Goal: Information Seeking & Learning: Find specific fact

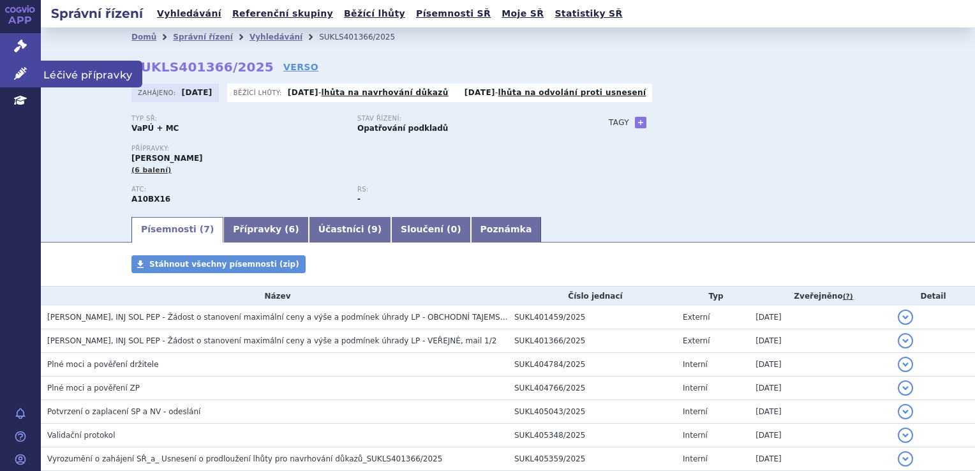
click at [61, 80] on span "Léčivé přípravky" at bounding box center [91, 74] width 101 height 27
click at [66, 77] on span "Léčivé přípravky" at bounding box center [91, 74] width 101 height 27
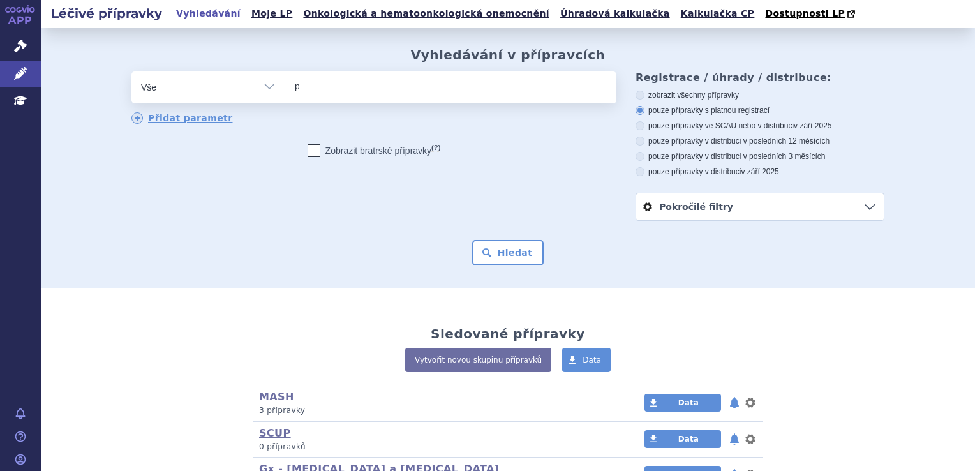
type input "pr"
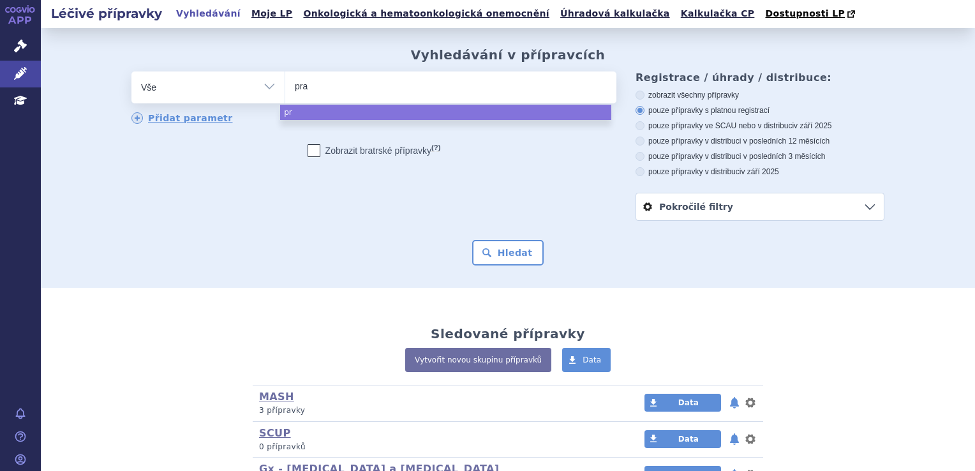
type input "prad"
type input "prada"
type input "[MEDICAL_DATA]"
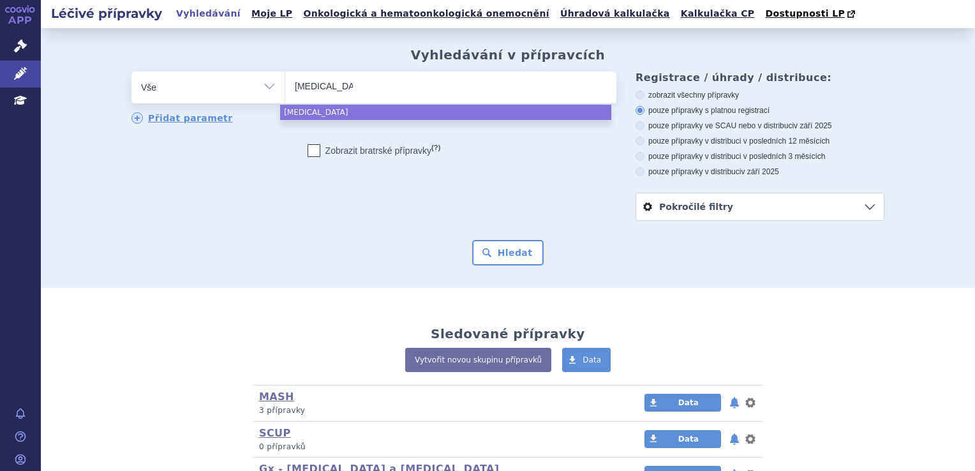
type input "[MEDICAL_DATA]"
select select "[MEDICAL_DATA]"
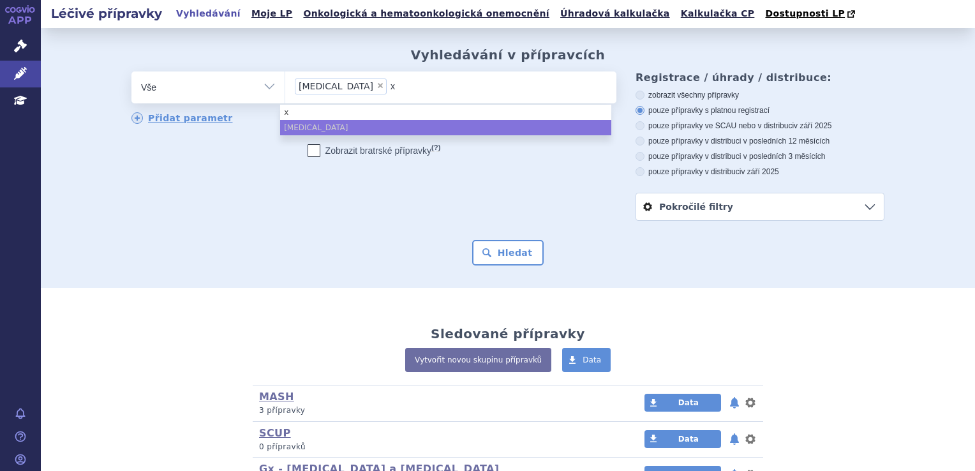
type input "xa"
type input "xar"
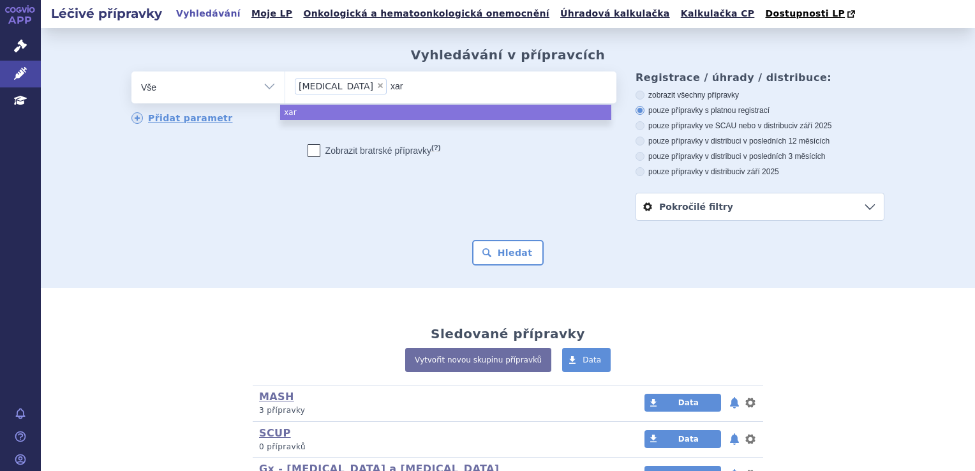
type input "xare"
type input "xarel"
type input "[MEDICAL_DATA]"
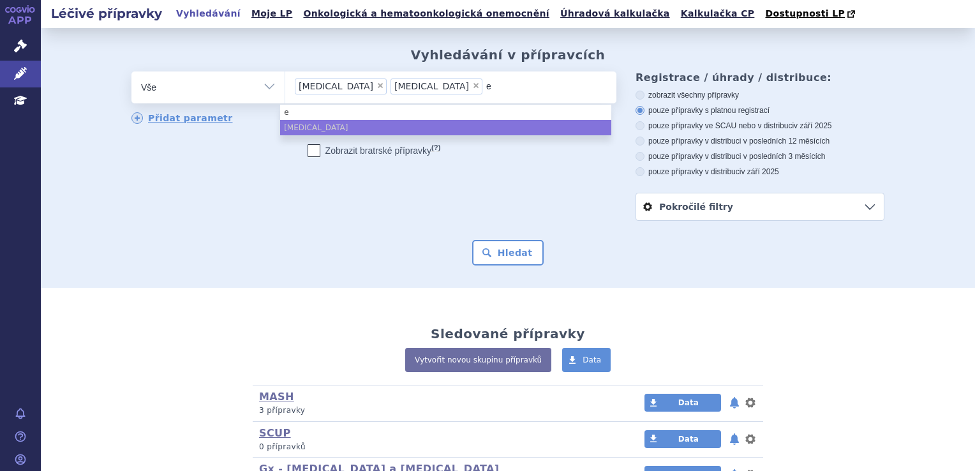
type input "el"
type input "[PERSON_NAME]"
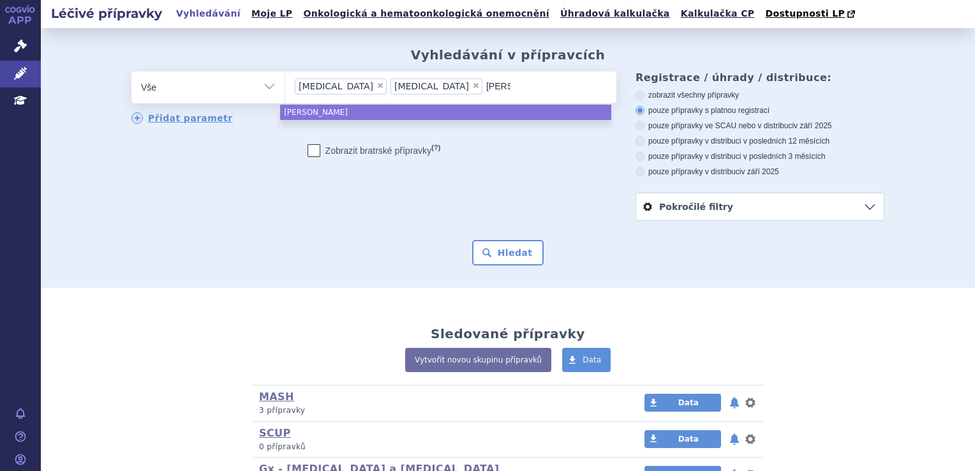
type input "eliq"
type input "eliqui"
type input "[MEDICAL_DATA]"
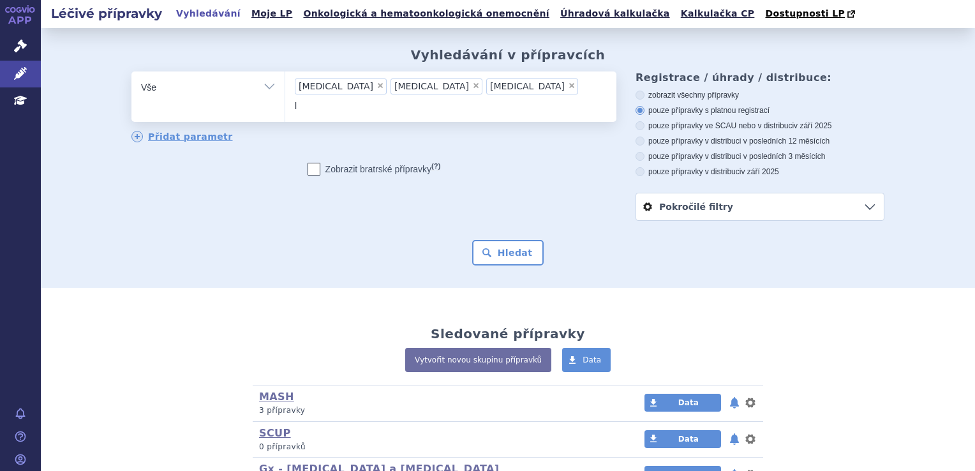
type input "li"
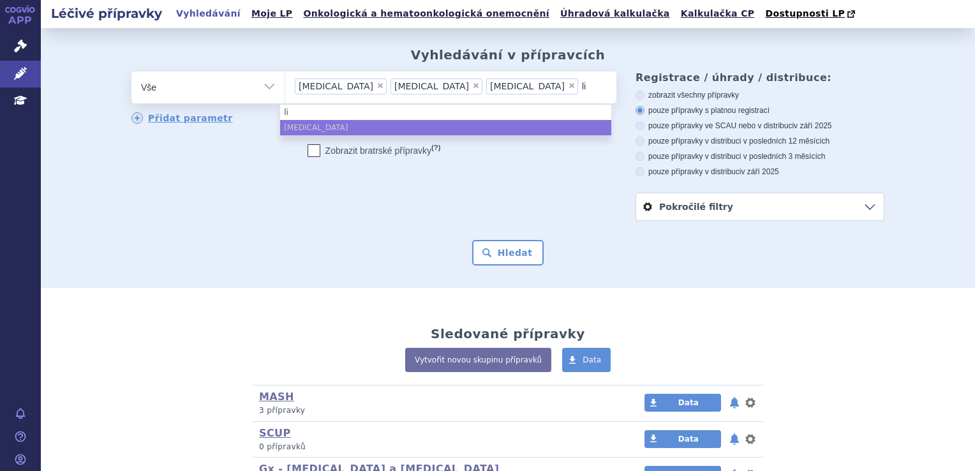
type input "lix"
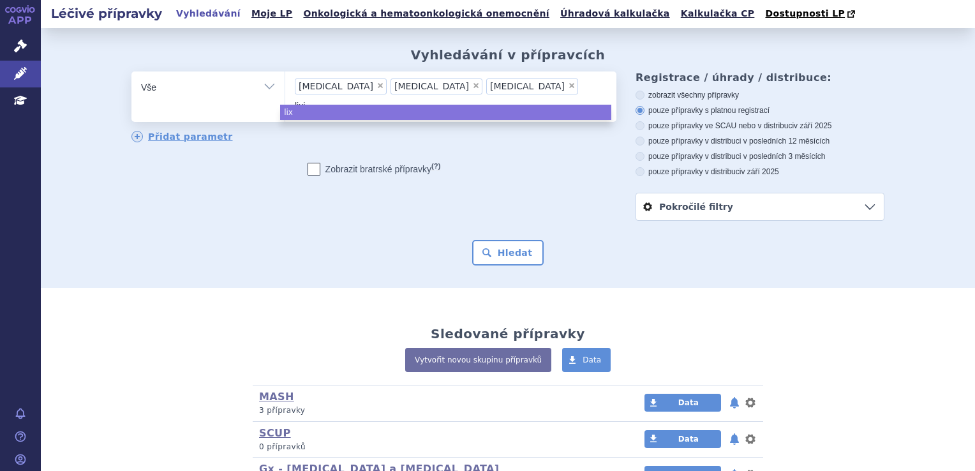
type input "[DATE]"
type input "lixian"
type input "lixiana"
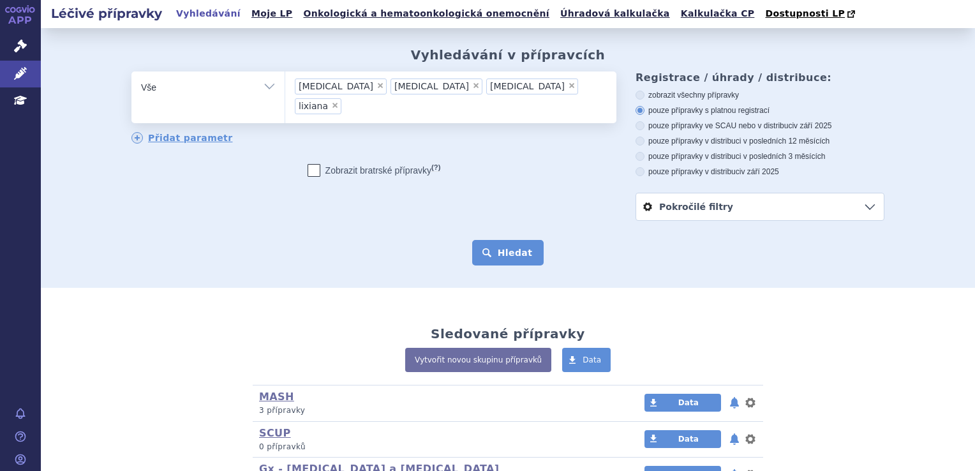
click at [502, 258] on button "Hledat" at bounding box center [508, 253] width 72 height 26
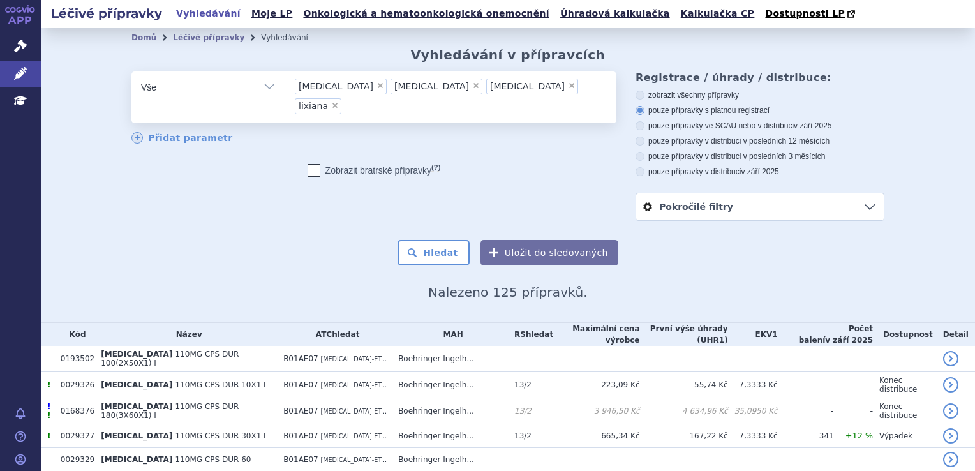
click at [293, 215] on div "odstranit Vše Přípravek/SUKL kód MAH VPOIS ATC/Aktivní látka" at bounding box center [507, 145] width 753 height 149
click at [720, 121] on div "zobrazit všechny přípravky pouze přípravky s platnou registrací pouze přípravky…" at bounding box center [760, 133] width 249 height 87
click at [715, 124] on label "pouze přípravky ve SCAU nebo v distribuci v září 2025" at bounding box center [760, 126] width 249 height 10
click at [645, 124] on input "pouze přípravky ve SCAU nebo v distribuci v září 2025" at bounding box center [641, 127] width 8 height 8
radio input "true"
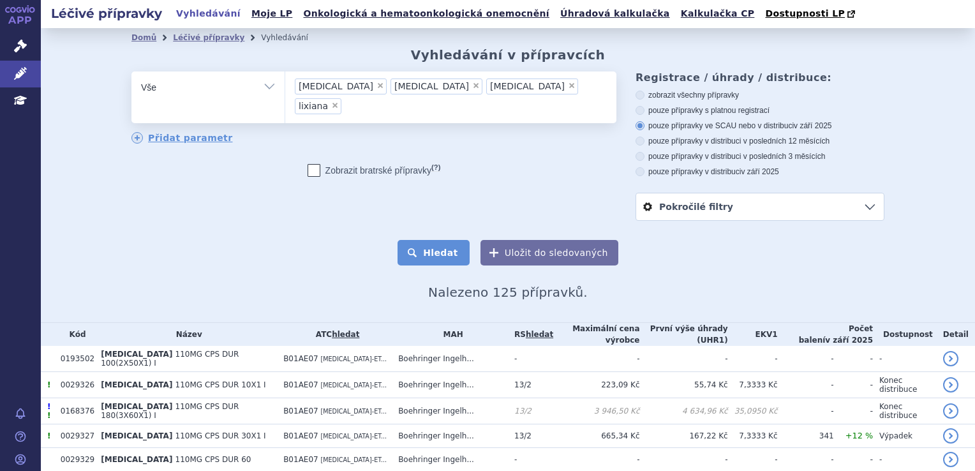
click at [414, 266] on button "Hledat" at bounding box center [434, 253] width 72 height 26
click at [425, 252] on button "Hledat" at bounding box center [434, 253] width 72 height 26
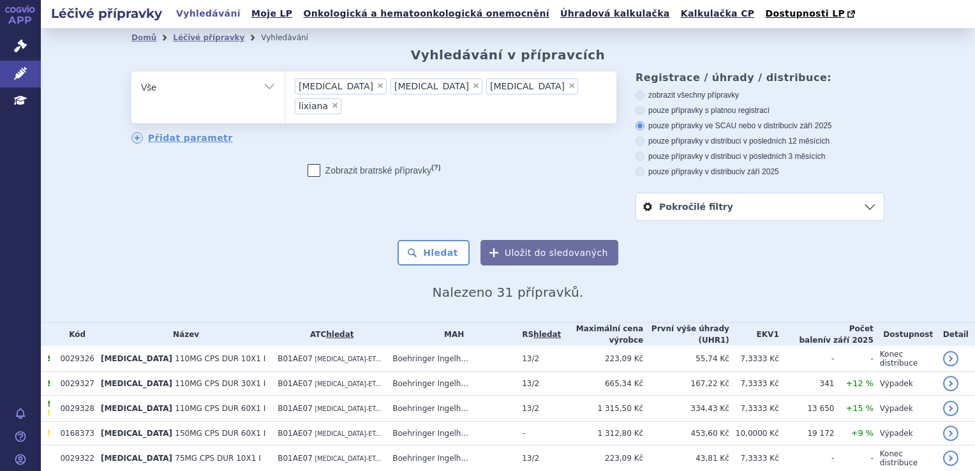
scroll to position [64, 0]
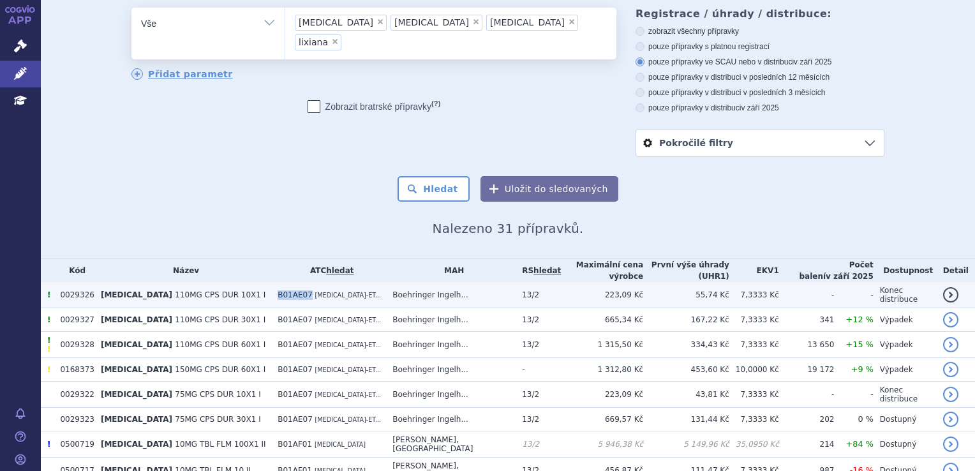
drag, startPoint x: 288, startPoint y: 290, endPoint x: 322, endPoint y: 295, distance: 33.6
click at [322, 295] on td "B01AE07 DABIGATRAN-ET..." at bounding box center [328, 295] width 115 height 26
copy span "B01AE07"
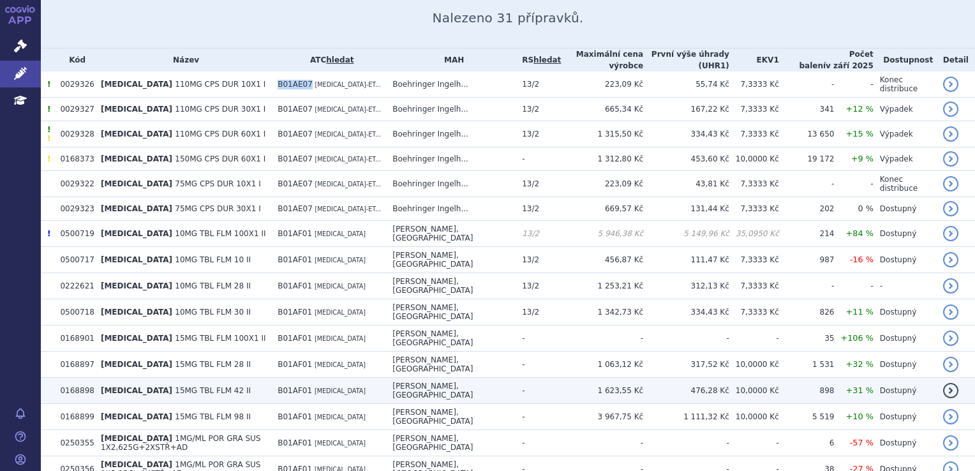
scroll to position [255, 0]
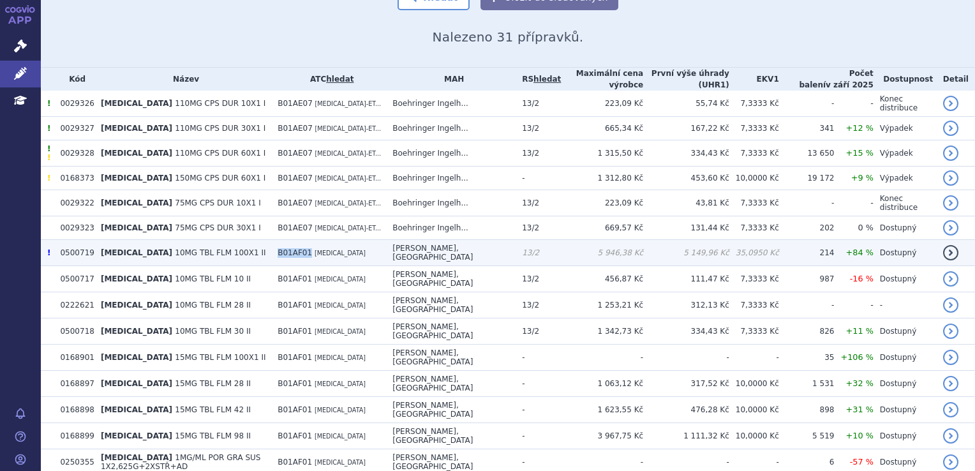
drag, startPoint x: 290, startPoint y: 255, endPoint x: 319, endPoint y: 254, distance: 29.4
click at [319, 254] on td "B01AF01 RIVAROXABAN" at bounding box center [328, 253] width 115 height 26
copy span "B01AF01"
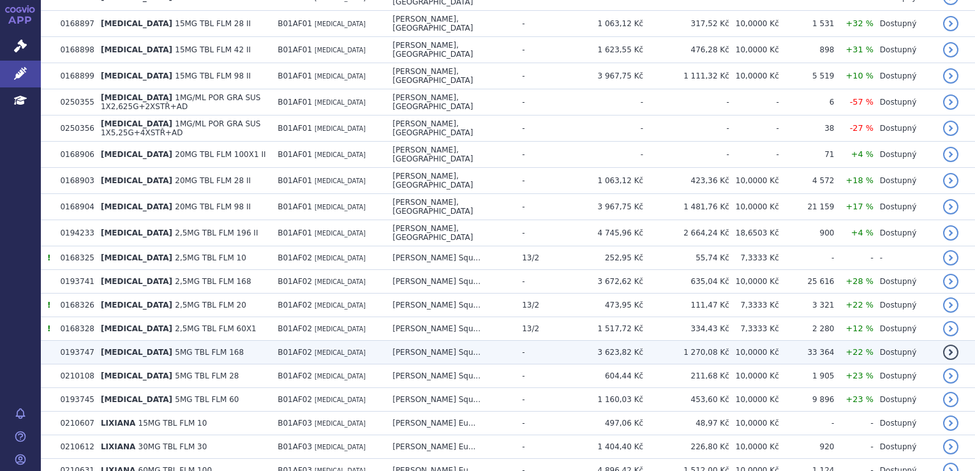
scroll to position [664, 0]
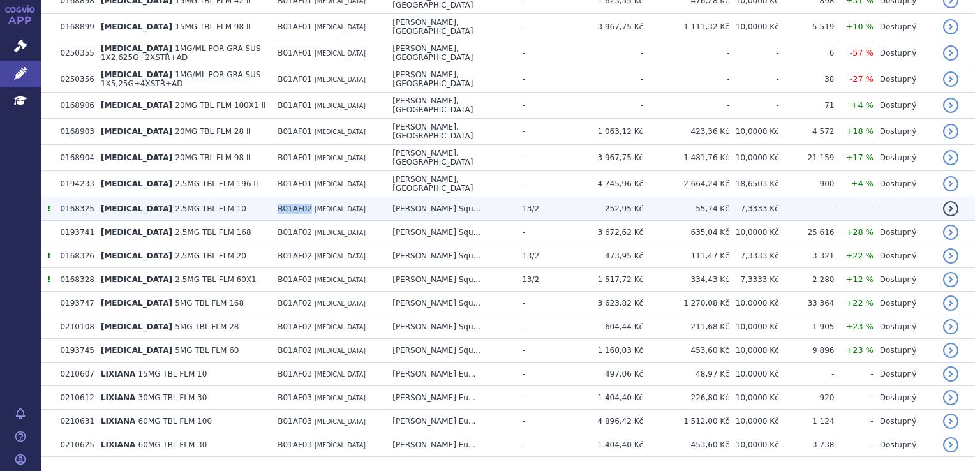
drag, startPoint x: 289, startPoint y: 174, endPoint x: 320, endPoint y: 173, distance: 30.7
click at [320, 197] on td "B01AF02 APIXABAN" at bounding box center [328, 209] width 115 height 24
copy span "B01AF02"
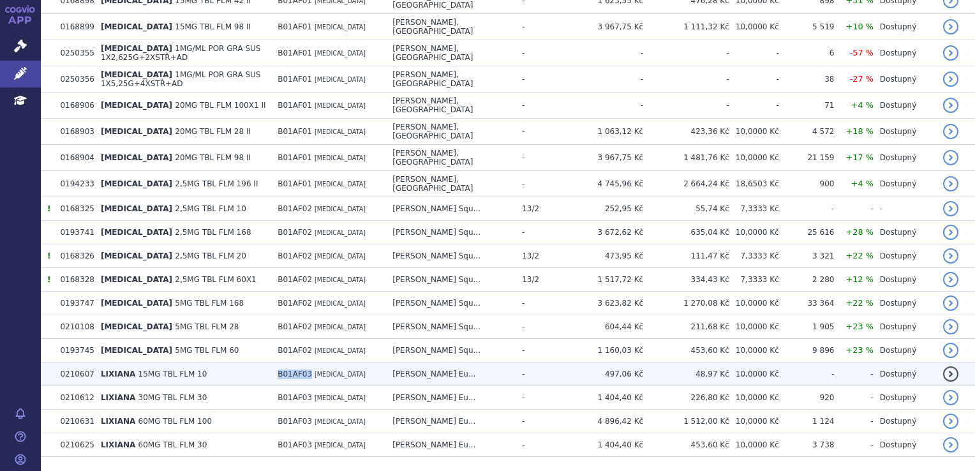
drag, startPoint x: 287, startPoint y: 338, endPoint x: 319, endPoint y: 338, distance: 32.6
click at [319, 363] on td "B01AF03 EDOXABAN" at bounding box center [328, 375] width 115 height 24
copy span "B01AF03"
